Goal: Task Accomplishment & Management: Use online tool/utility

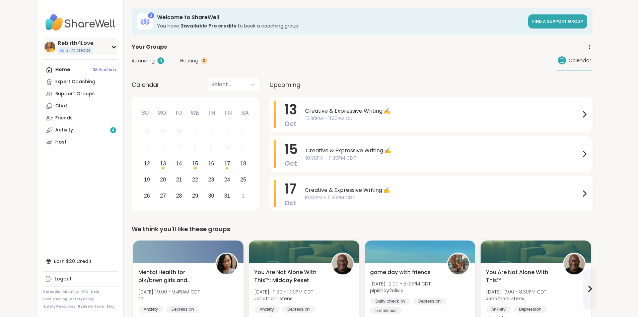
click at [58, 43] on div "Rebirth4Love" at bounding box center [76, 43] width 36 height 7
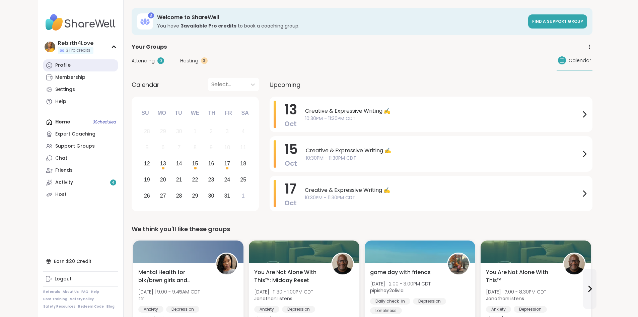
click at [55, 66] on div "Profile" at bounding box center [62, 65] width 15 height 7
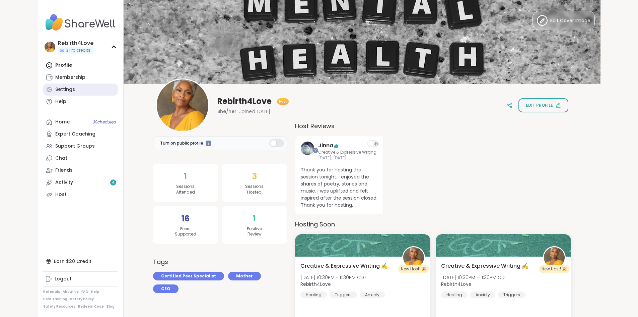
click at [55, 91] on div "Settings" at bounding box center [65, 89] width 20 height 7
select select "**"
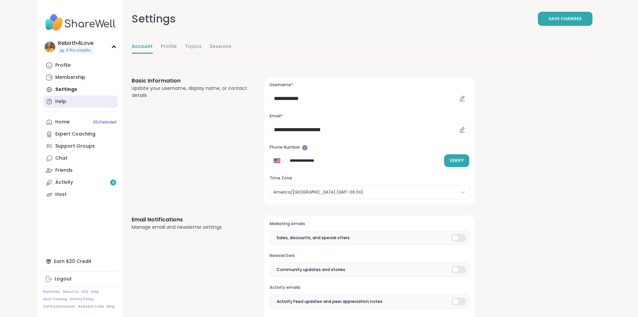
click at [55, 101] on div "Help" at bounding box center [60, 101] width 11 height 7
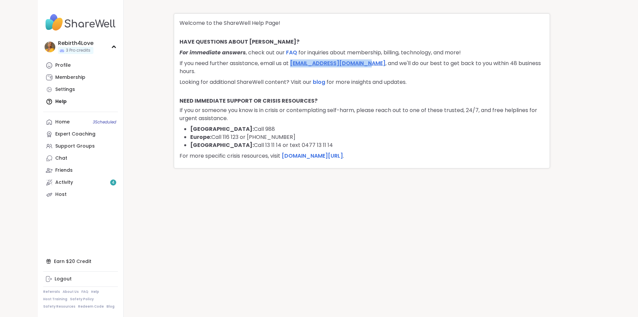
drag, startPoint x: 371, startPoint y: 63, endPoint x: 292, endPoint y: 64, distance: 78.7
click at [292, 64] on p "If you need further assistance, email us at support@sharewellnow.com , and we'l…" at bounding box center [362, 67] width 365 height 16
copy link "support@sharewellnow.com"
click at [55, 66] on div "Profile" at bounding box center [62, 65] width 15 height 7
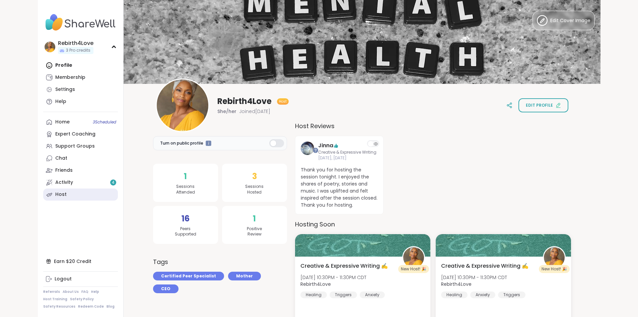
click at [55, 195] on div "Host" at bounding box center [60, 194] width 11 height 7
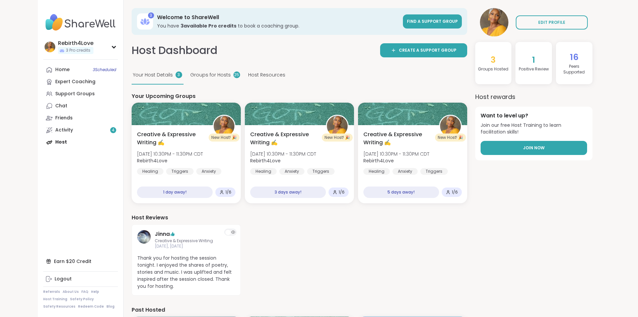
click at [578, 144] on link "Join Now" at bounding box center [534, 148] width 107 height 14
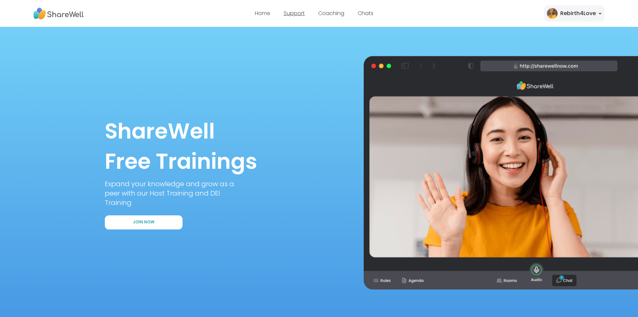
click at [290, 15] on link "Support" at bounding box center [294, 13] width 21 height 8
click at [145, 224] on span "Join Now" at bounding box center [143, 222] width 21 height 6
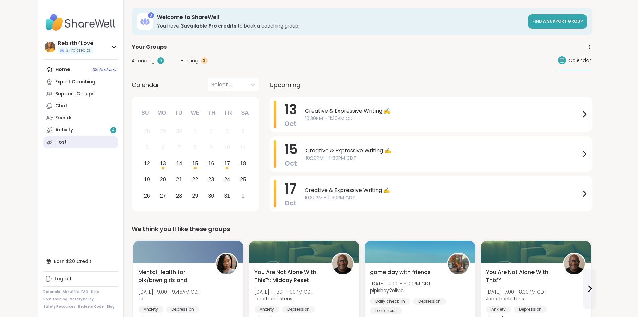
click at [55, 143] on div "Host" at bounding box center [60, 142] width 11 height 7
